Goal: Task Accomplishment & Management: Manage account settings

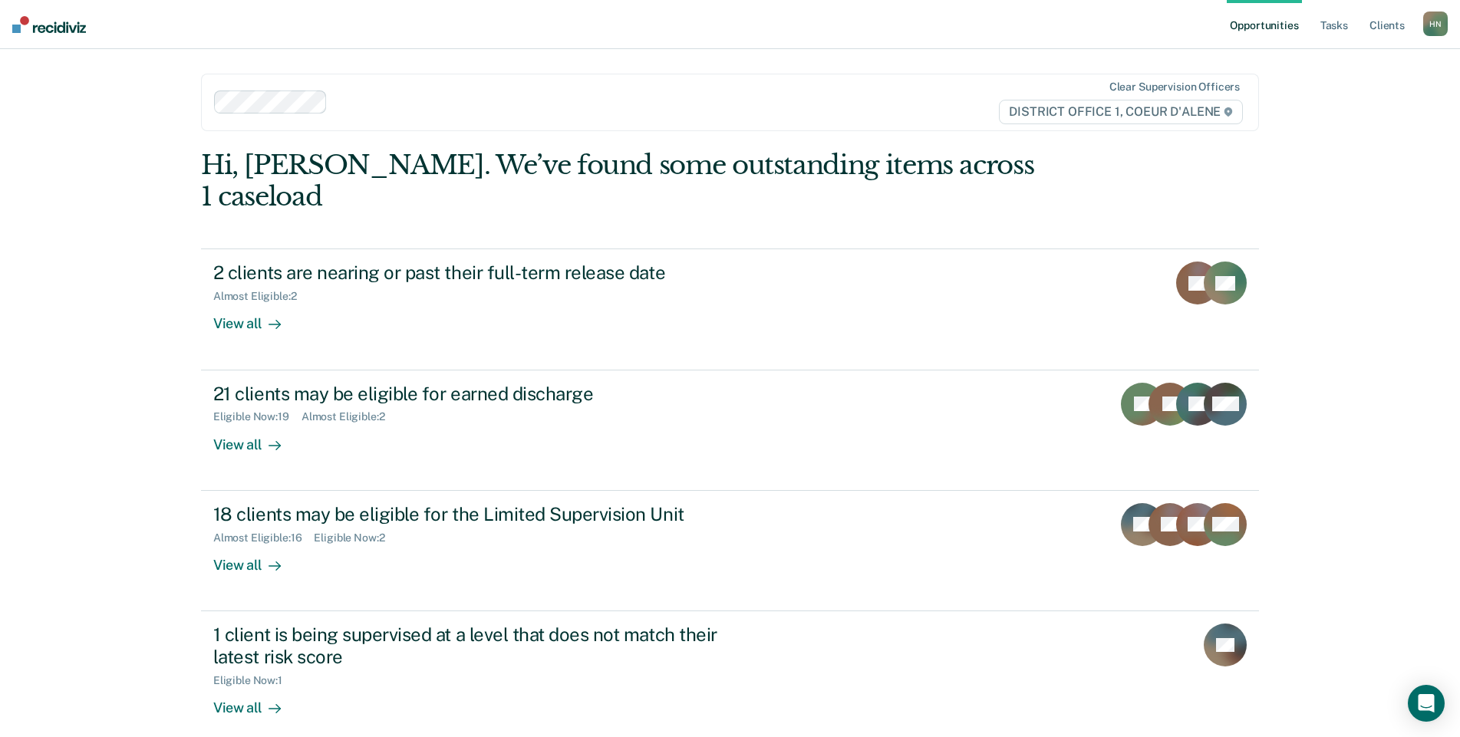
click at [1236, 23] on link "Opportunities" at bounding box center [1264, 24] width 74 height 49
click at [1339, 24] on link "Tasks" at bounding box center [1335, 24] width 34 height 49
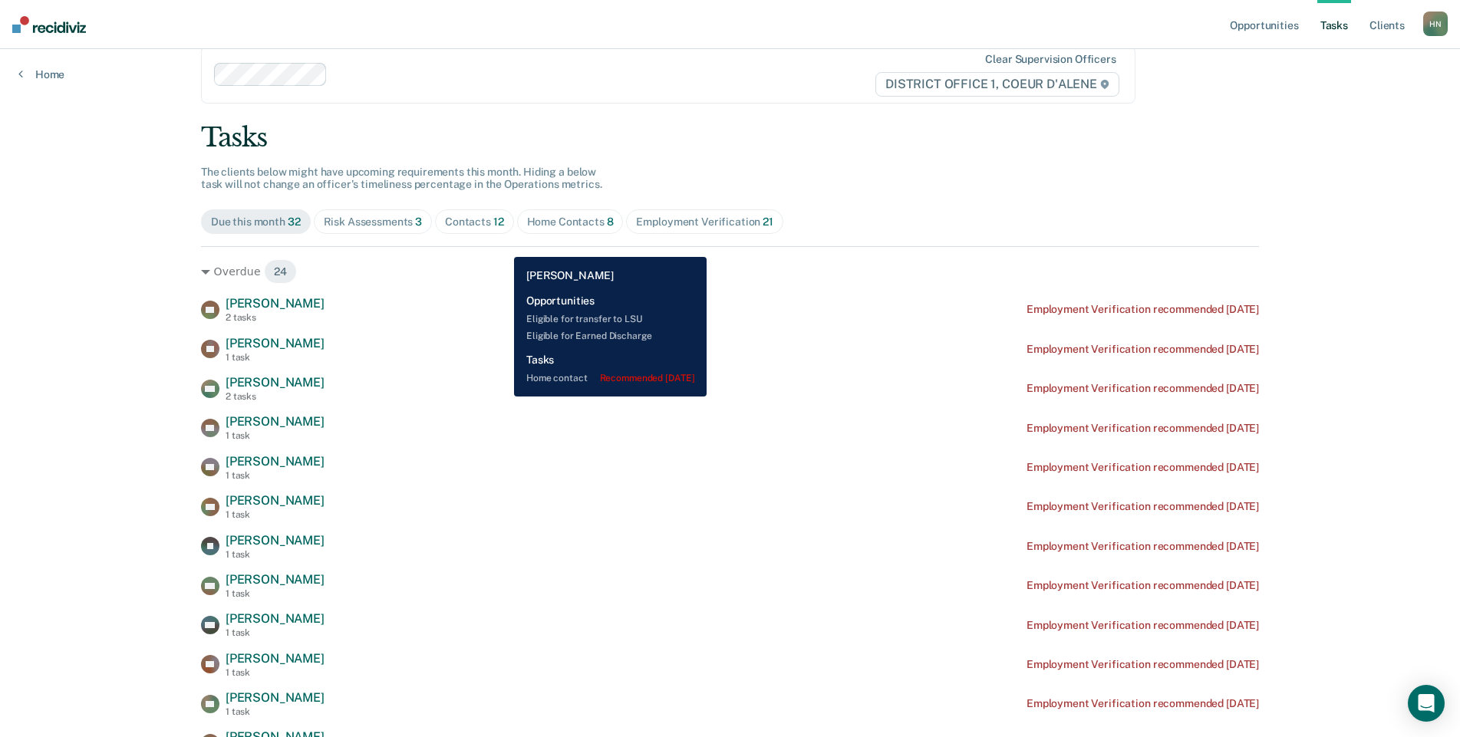
scroll to position [27, 0]
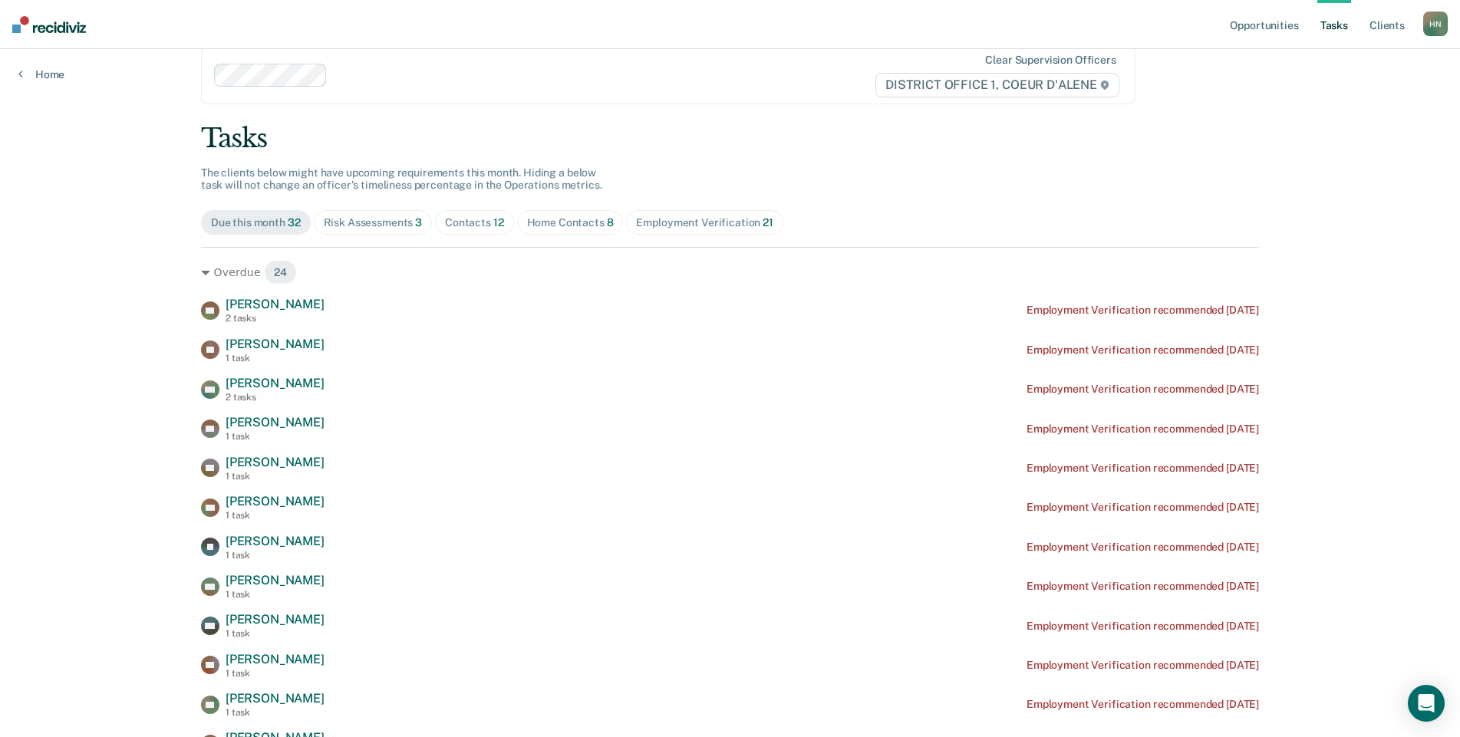
click at [904, 134] on div "Tasks" at bounding box center [730, 138] width 1058 height 31
click at [907, 140] on div "Tasks" at bounding box center [730, 138] width 1058 height 31
click at [1149, 142] on div "Tasks" at bounding box center [730, 138] width 1058 height 31
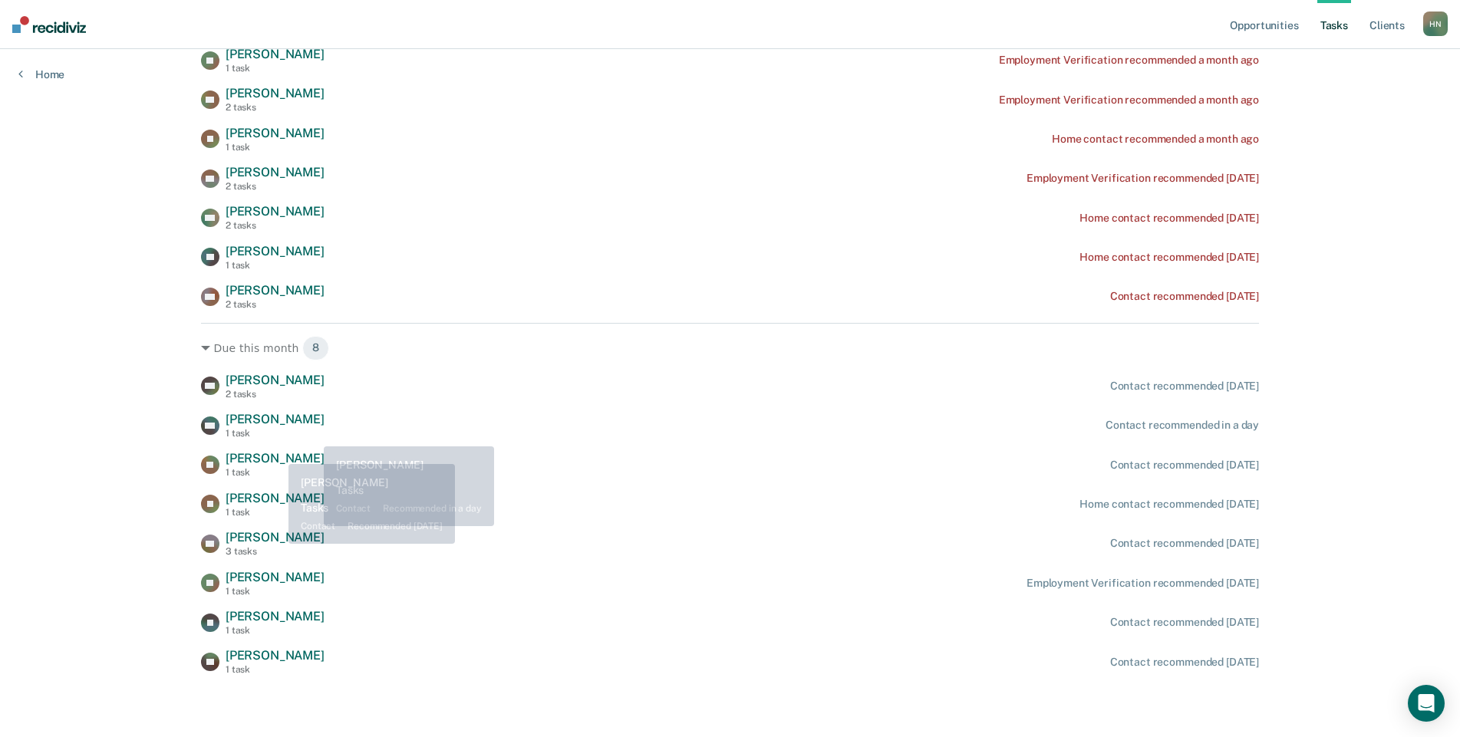
click at [263, 458] on span "[PERSON_NAME]" at bounding box center [275, 458] width 99 height 15
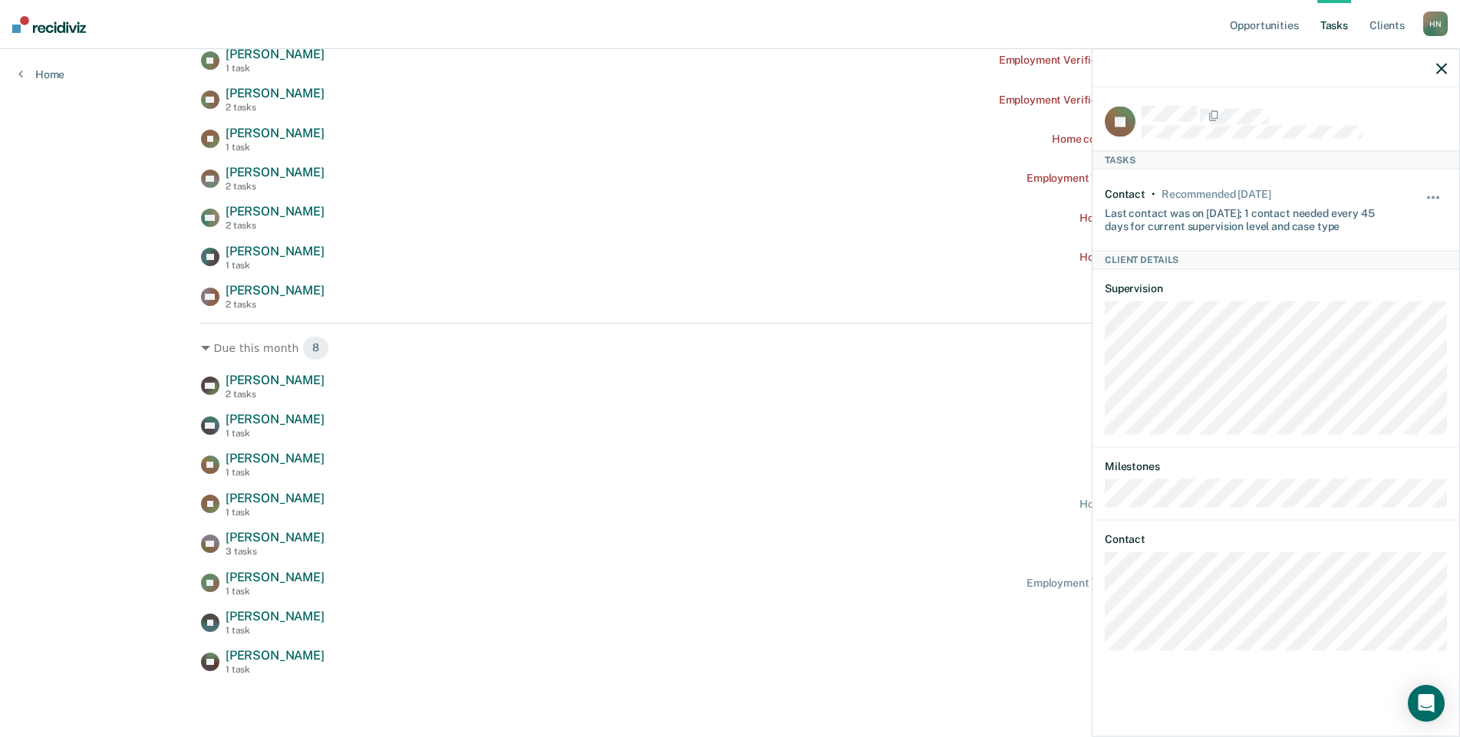
click at [1438, 67] on icon "button" at bounding box center [1442, 68] width 11 height 11
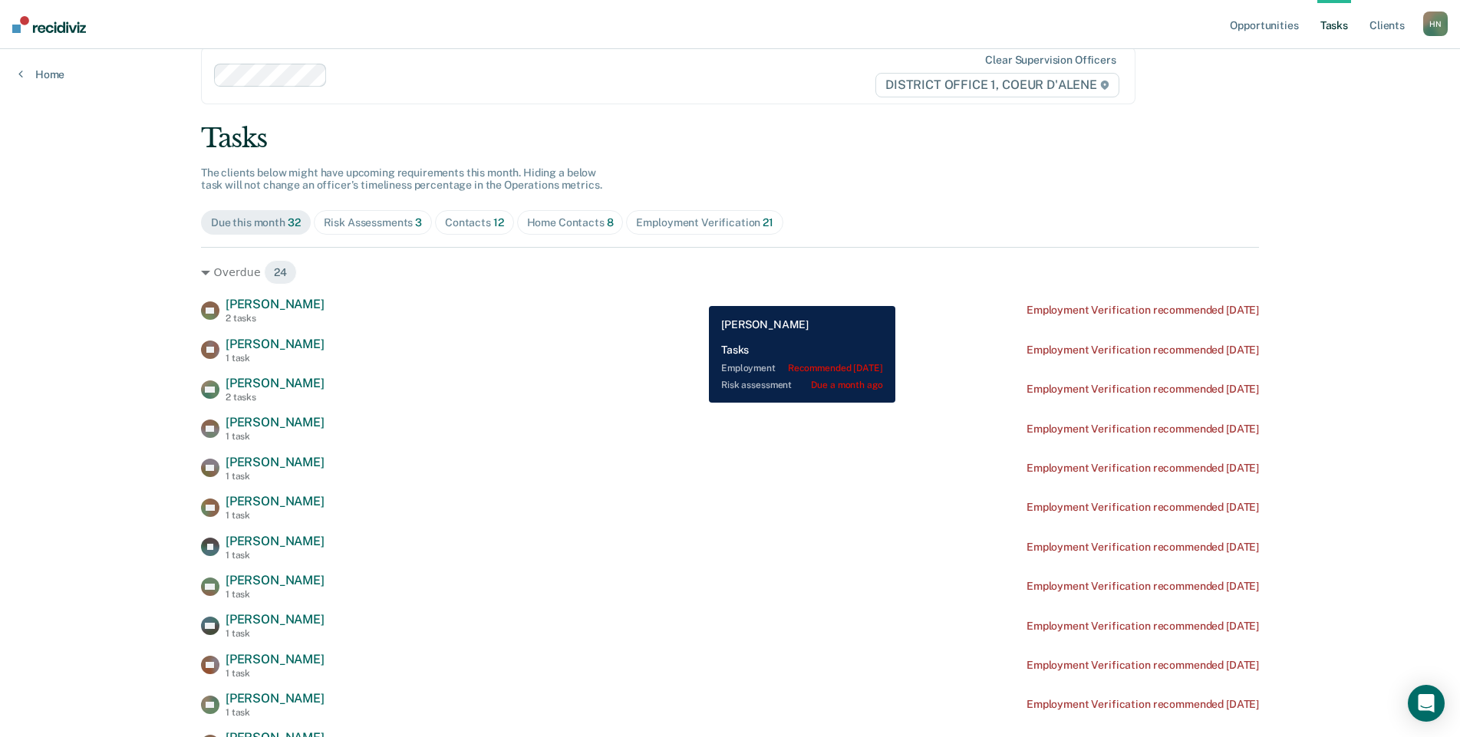
scroll to position [0, 0]
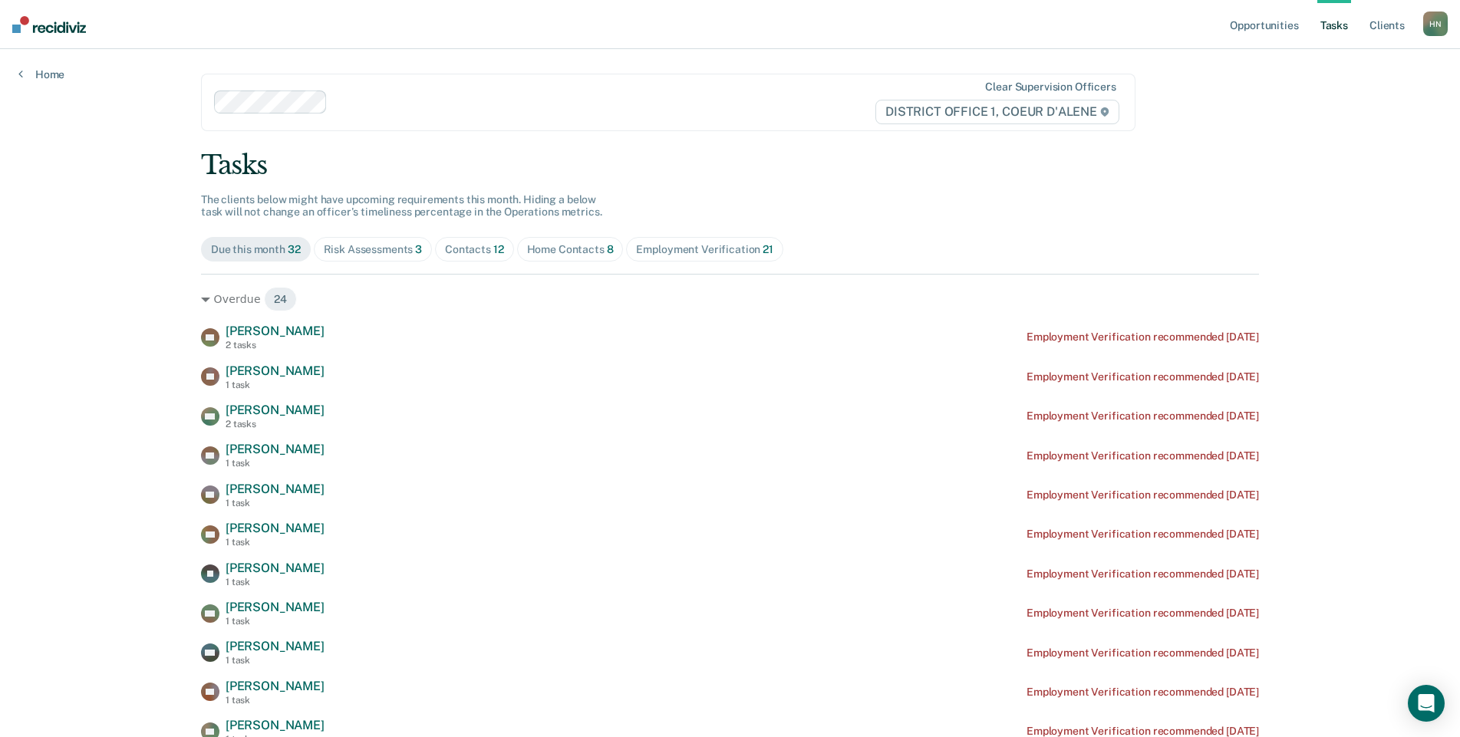
click at [472, 254] on div "Contacts 12" at bounding box center [474, 249] width 59 height 13
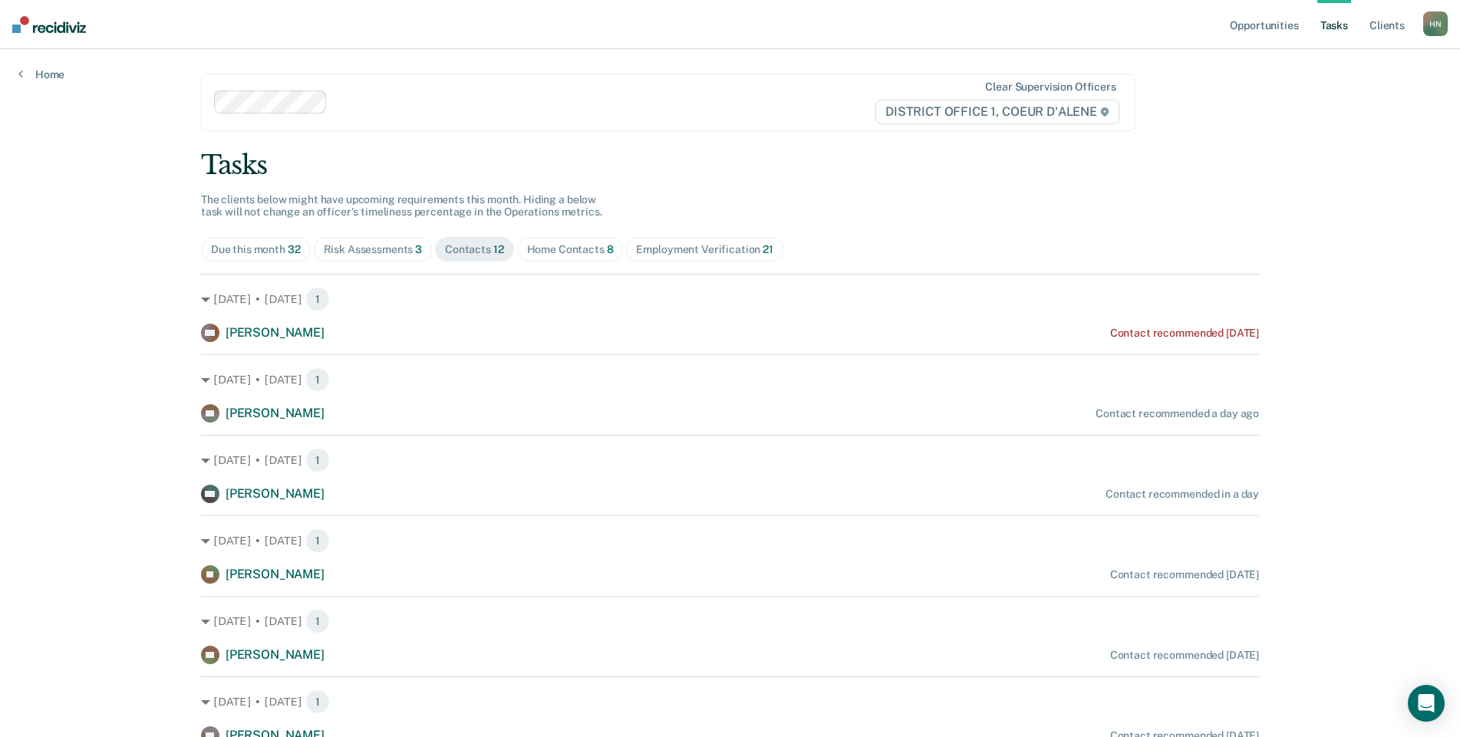
click at [376, 257] on span "Risk Assessments 3" at bounding box center [373, 249] width 119 height 25
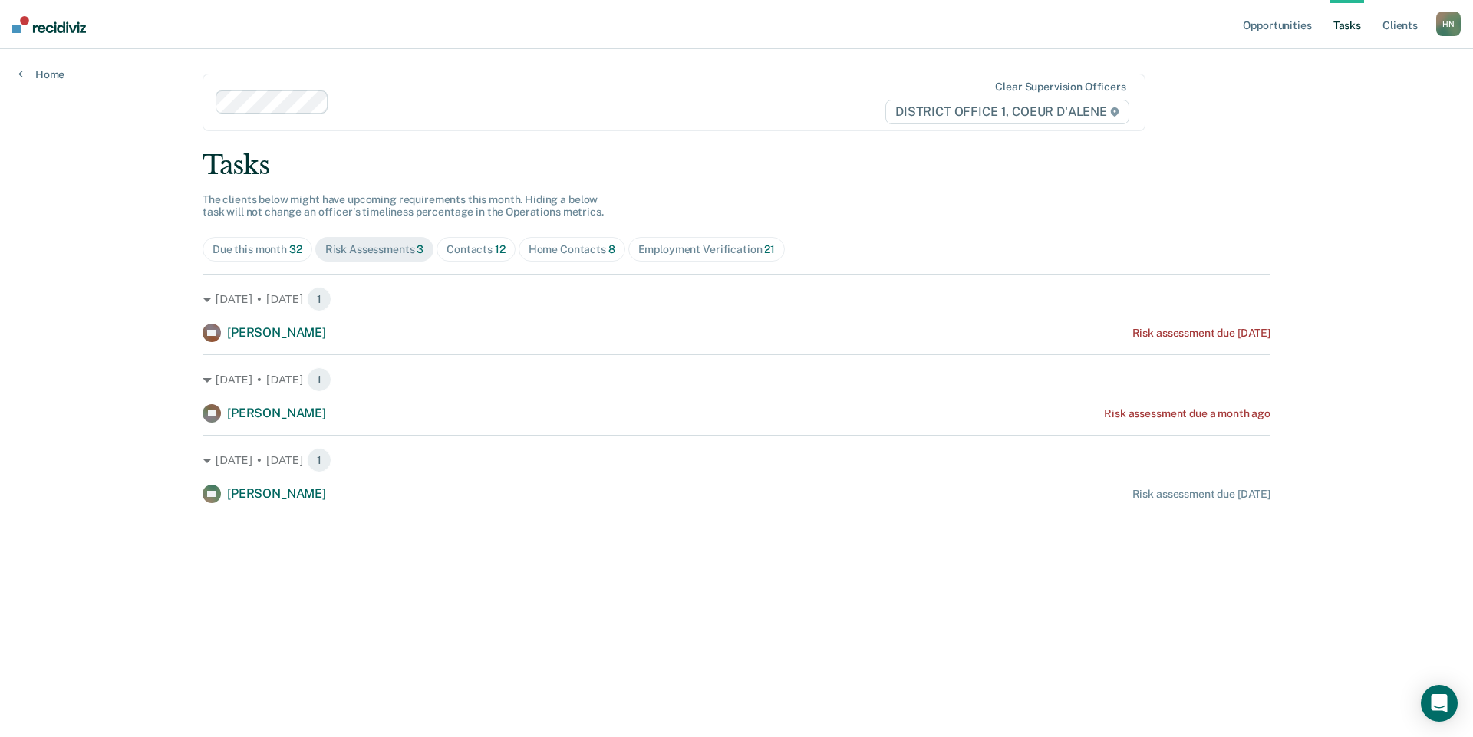
click at [292, 243] on span "32" at bounding box center [295, 249] width 13 height 12
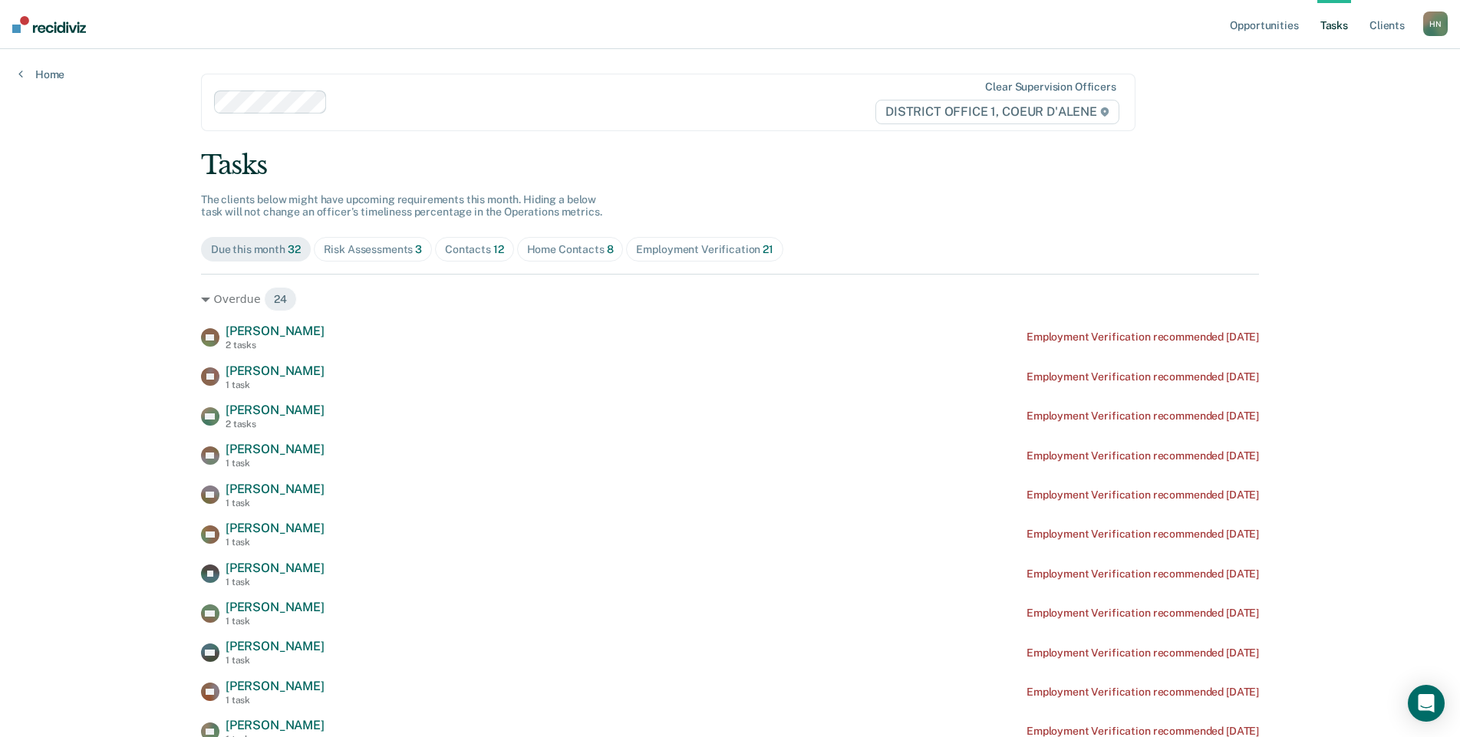
click at [567, 256] on div "Home Contacts 8" at bounding box center [570, 249] width 87 height 13
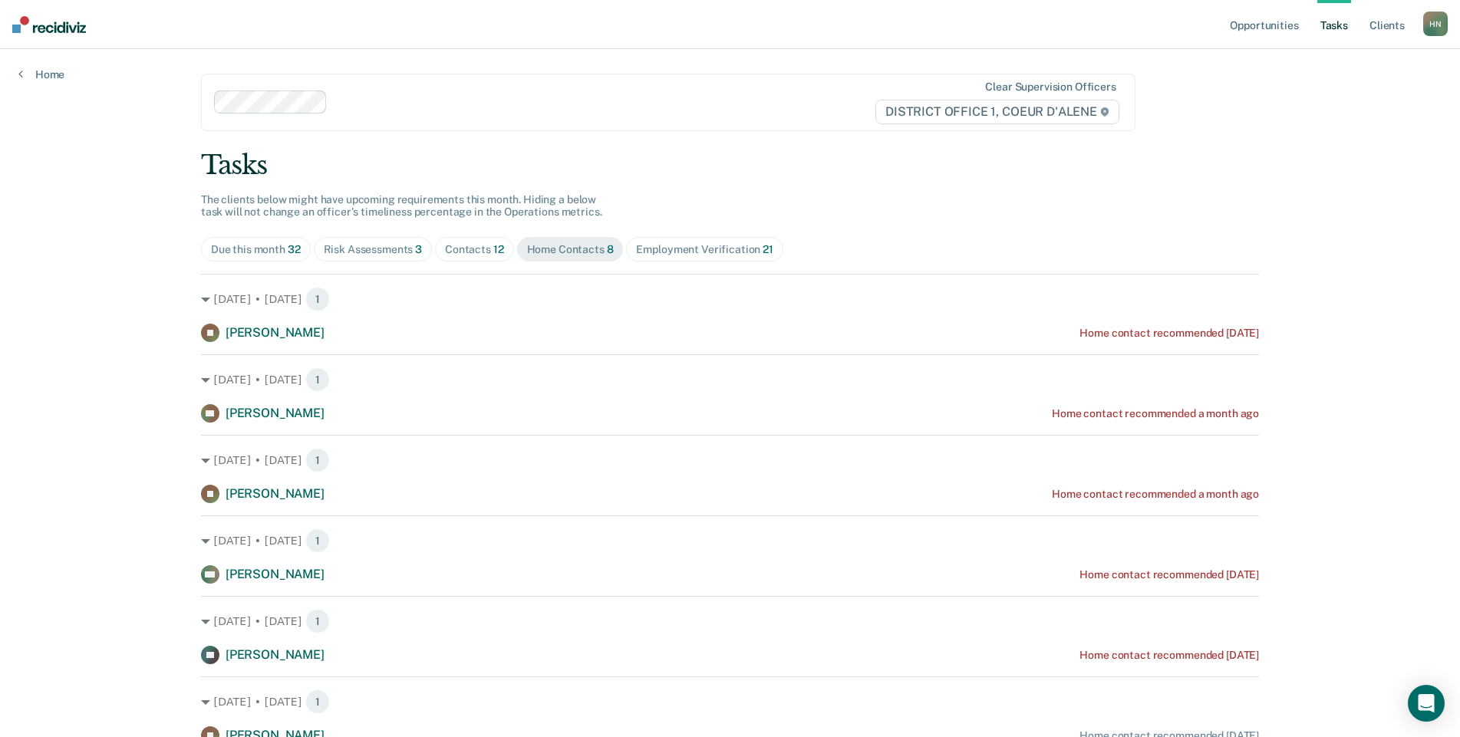
click at [481, 252] on div "Contacts 12" at bounding box center [474, 249] width 59 height 13
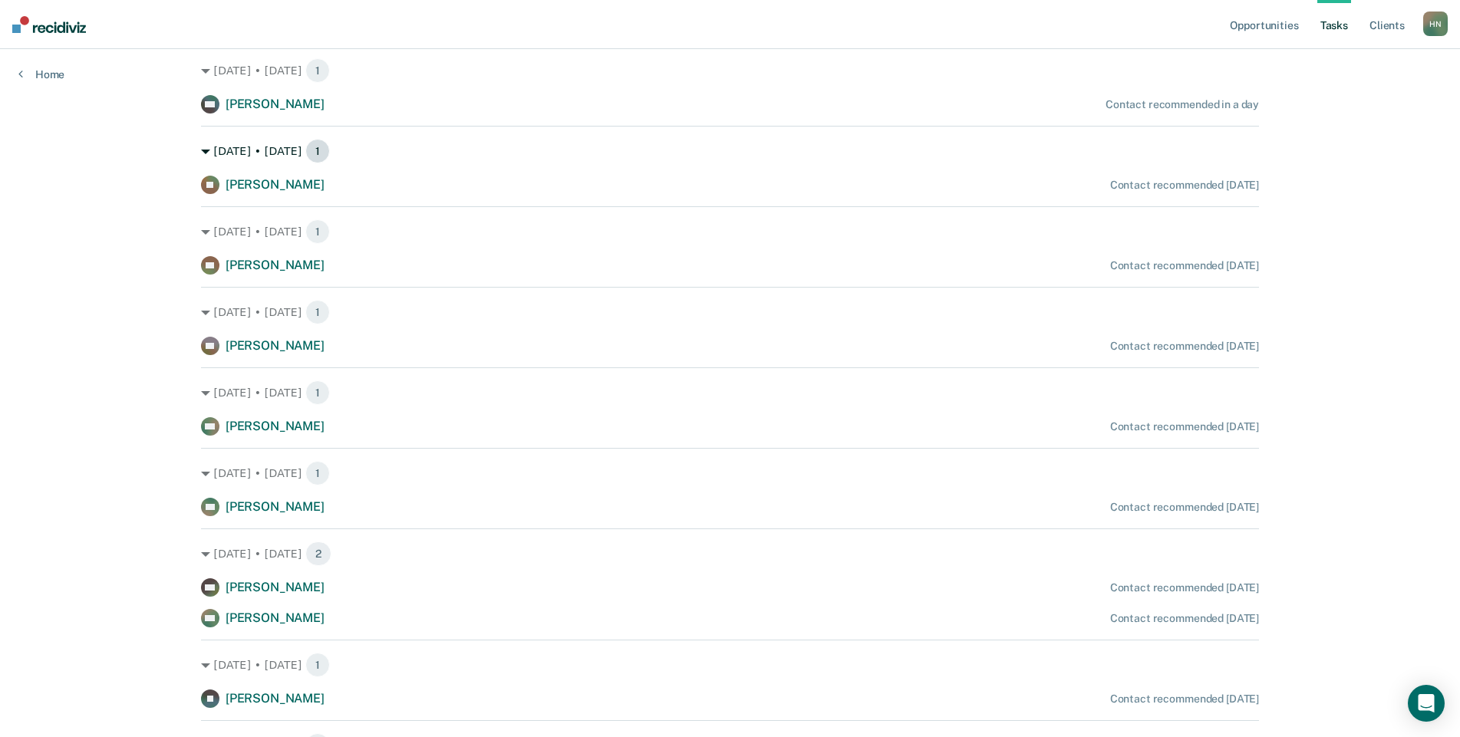
scroll to position [196, 0]
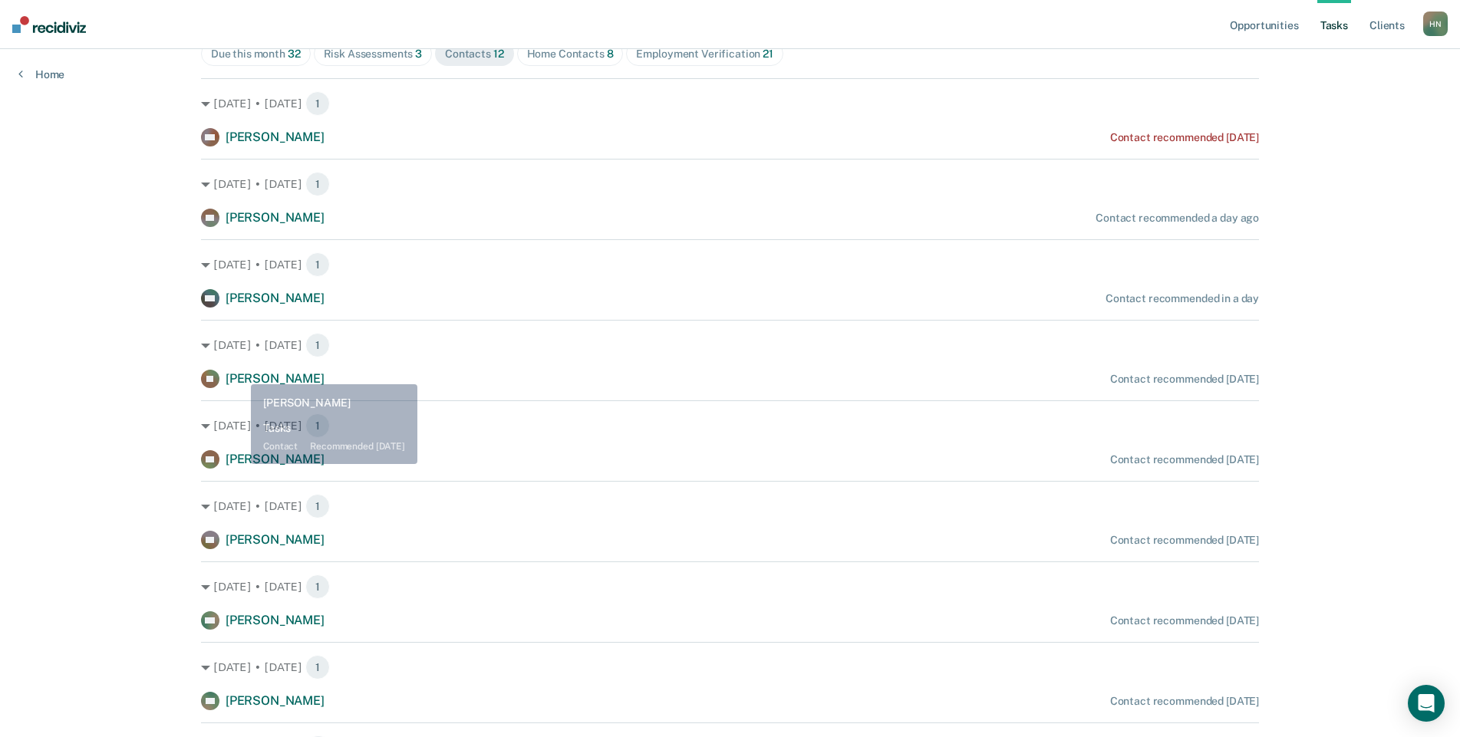
click at [255, 366] on div "[DATE] • [DATE] 1 [PERSON_NAME] Contact recommended [DATE]" at bounding box center [730, 354] width 1058 height 68
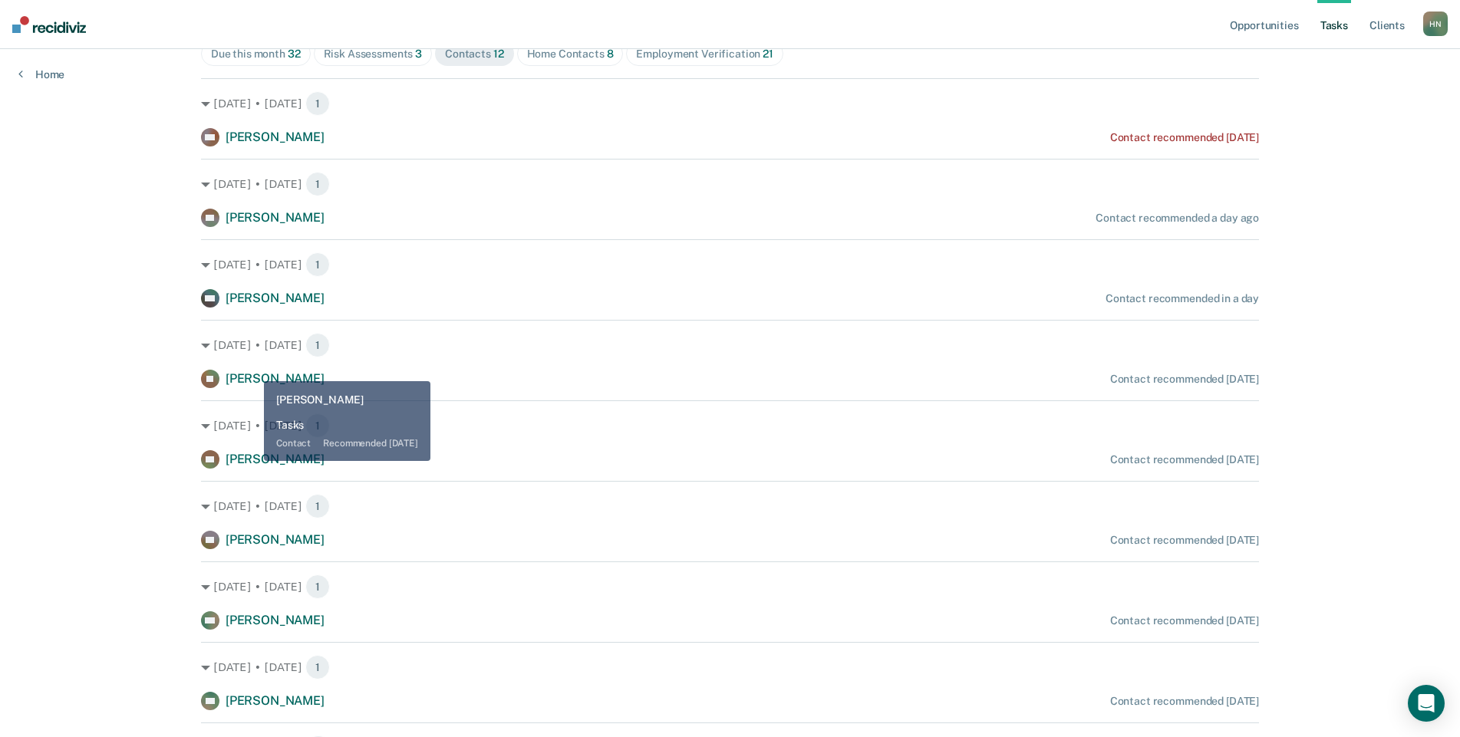
click at [252, 370] on div "[PERSON_NAME]" at bounding box center [263, 379] width 124 height 18
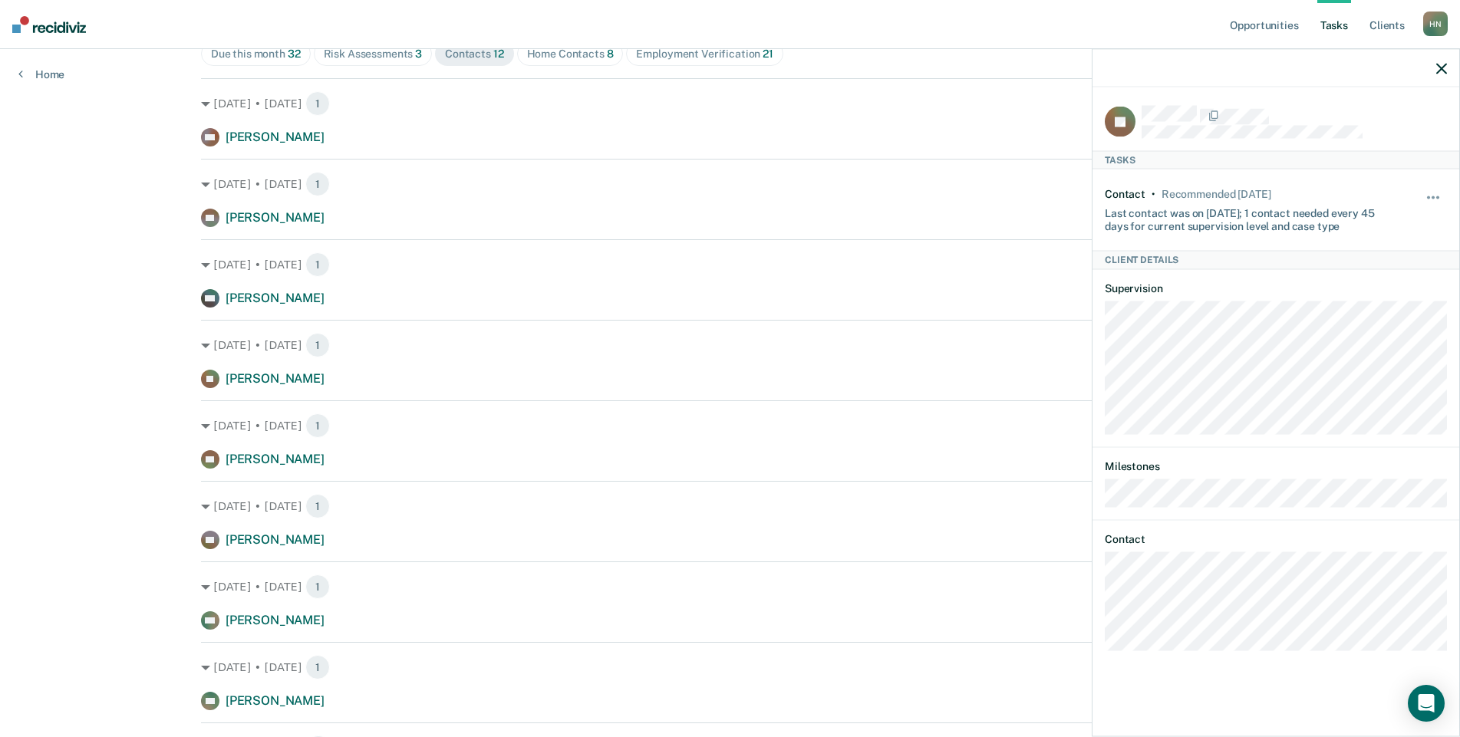
click at [1440, 64] on icon "button" at bounding box center [1442, 68] width 11 height 11
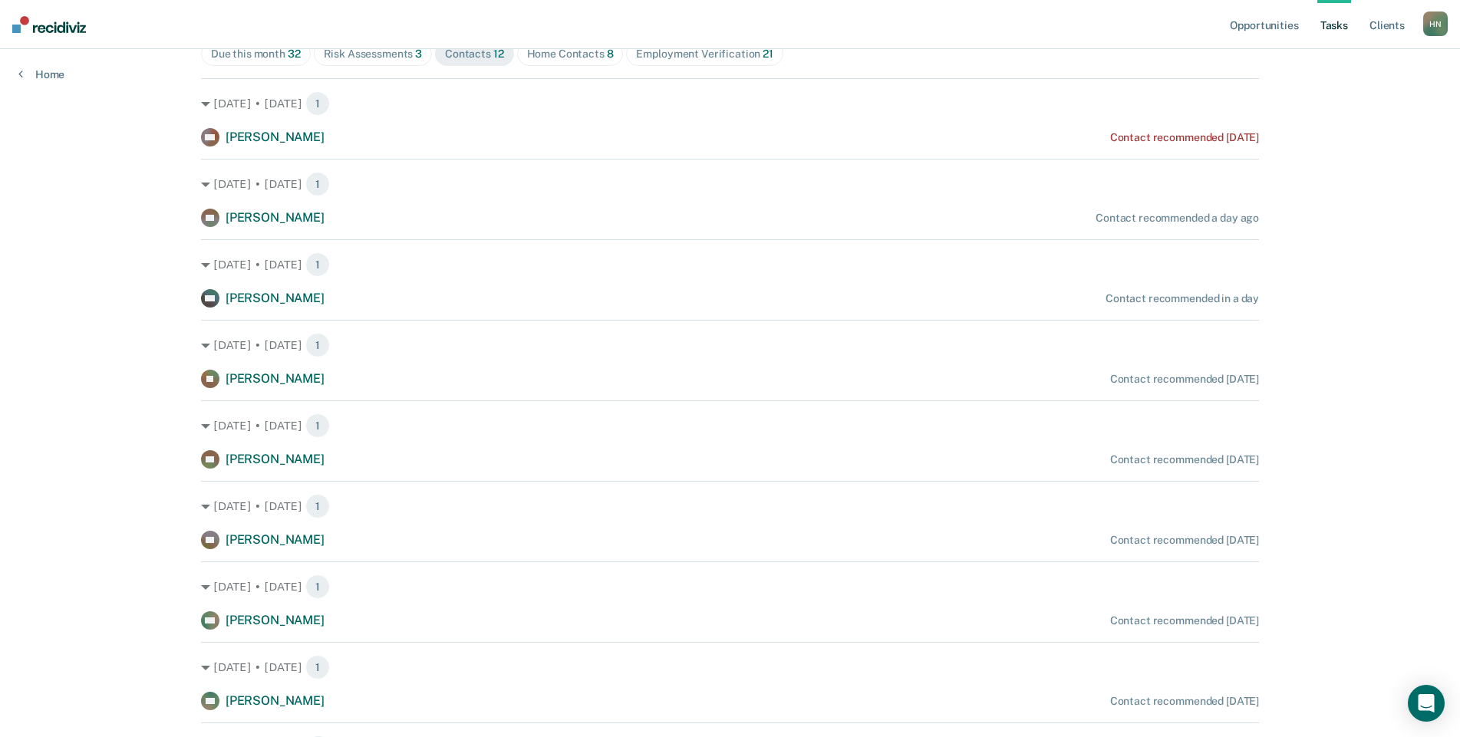
click at [578, 54] on div "Home Contacts 8" at bounding box center [570, 54] width 87 height 13
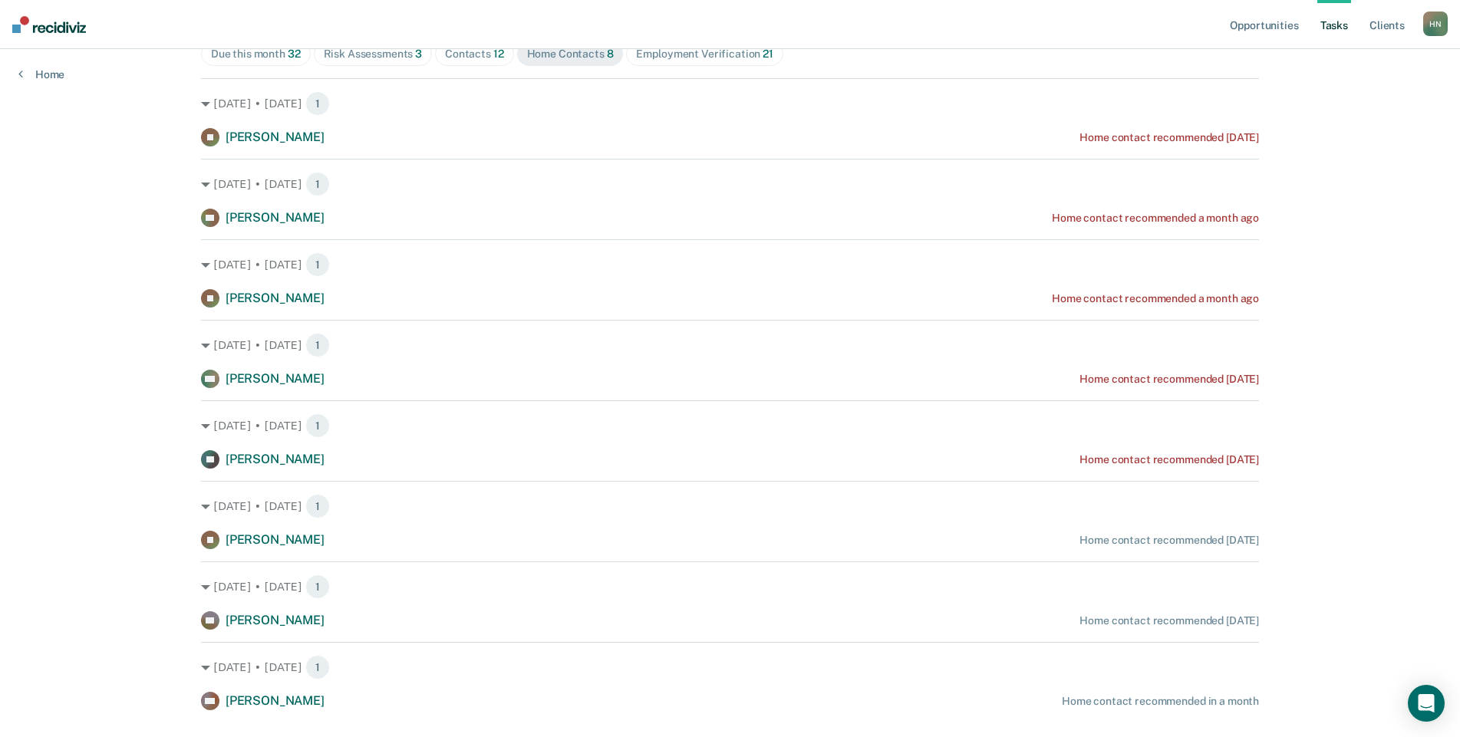
click at [701, 55] on div "Employment Verification 21" at bounding box center [704, 54] width 137 height 13
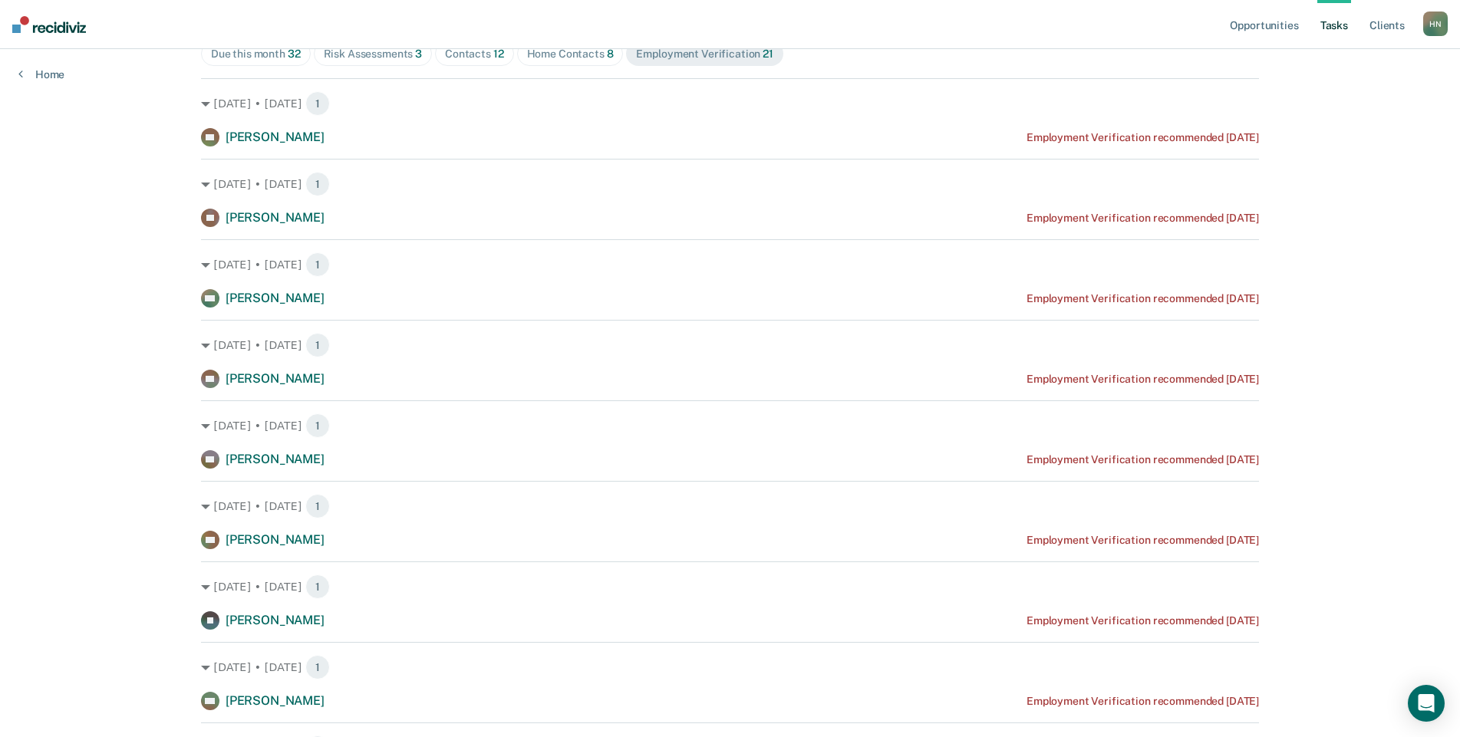
click at [584, 51] on div "Home Contacts 8" at bounding box center [570, 54] width 87 height 13
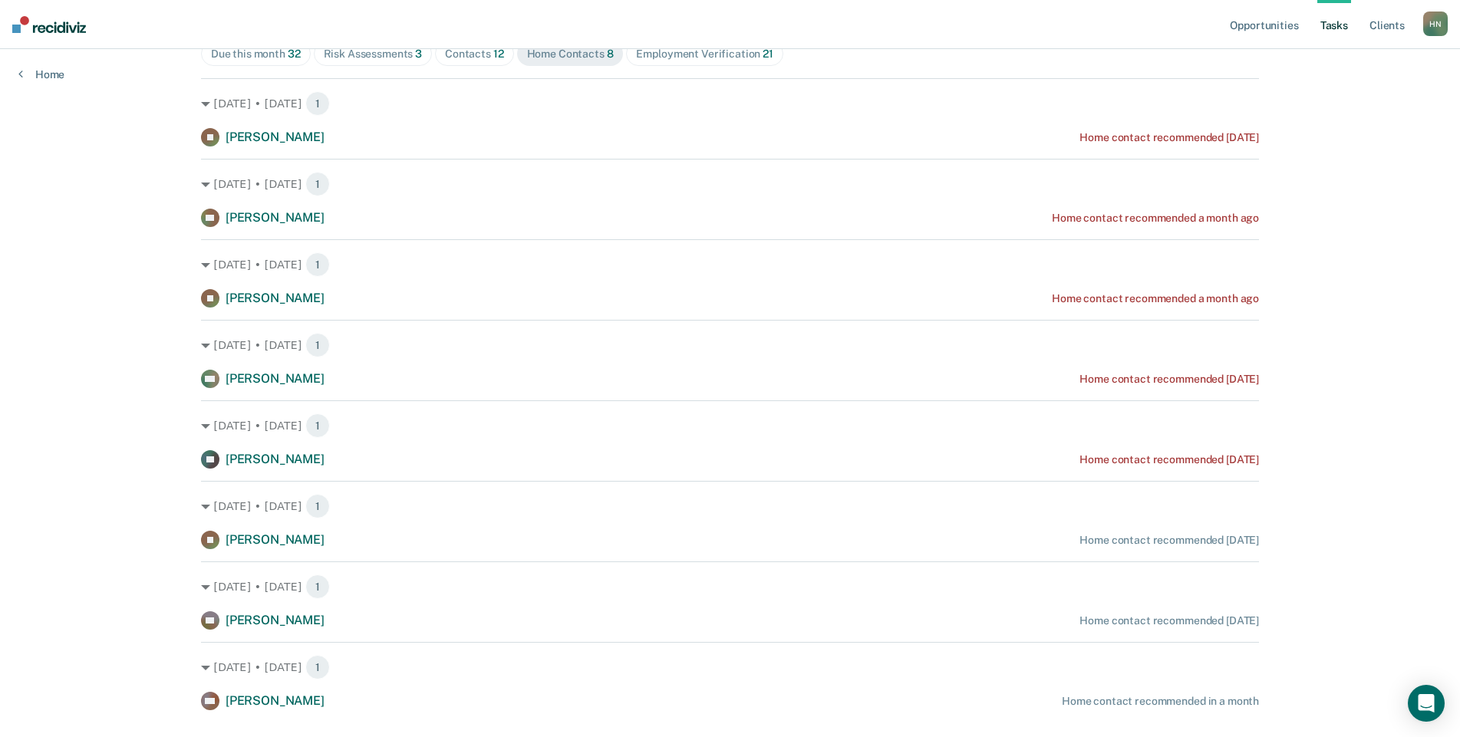
click at [482, 58] on div "Contacts 12" at bounding box center [474, 54] width 59 height 13
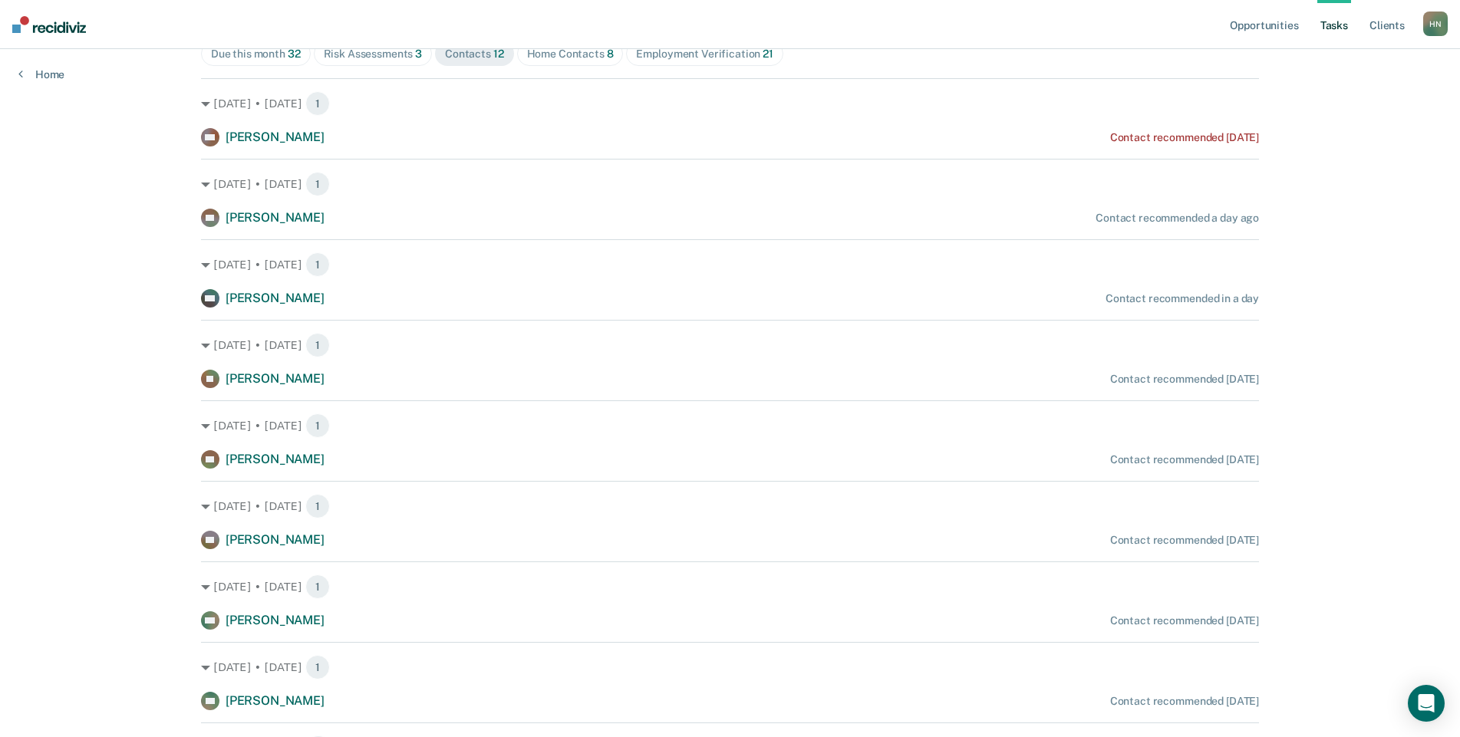
click at [399, 58] on div "Risk Assessments 3" at bounding box center [373, 54] width 99 height 13
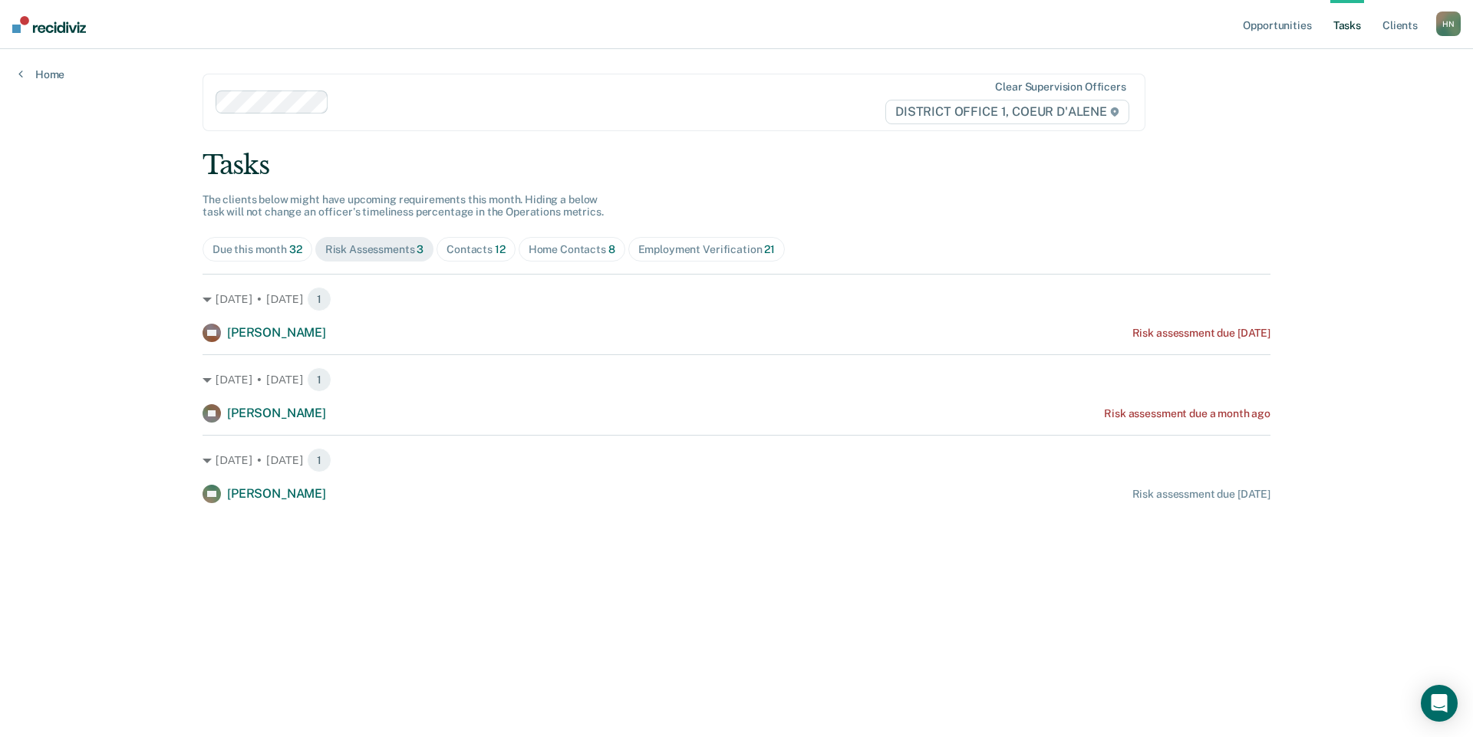
click at [255, 247] on div "Due this month 32" at bounding box center [258, 249] width 90 height 13
